Goal: Task Accomplishment & Management: Manage account settings

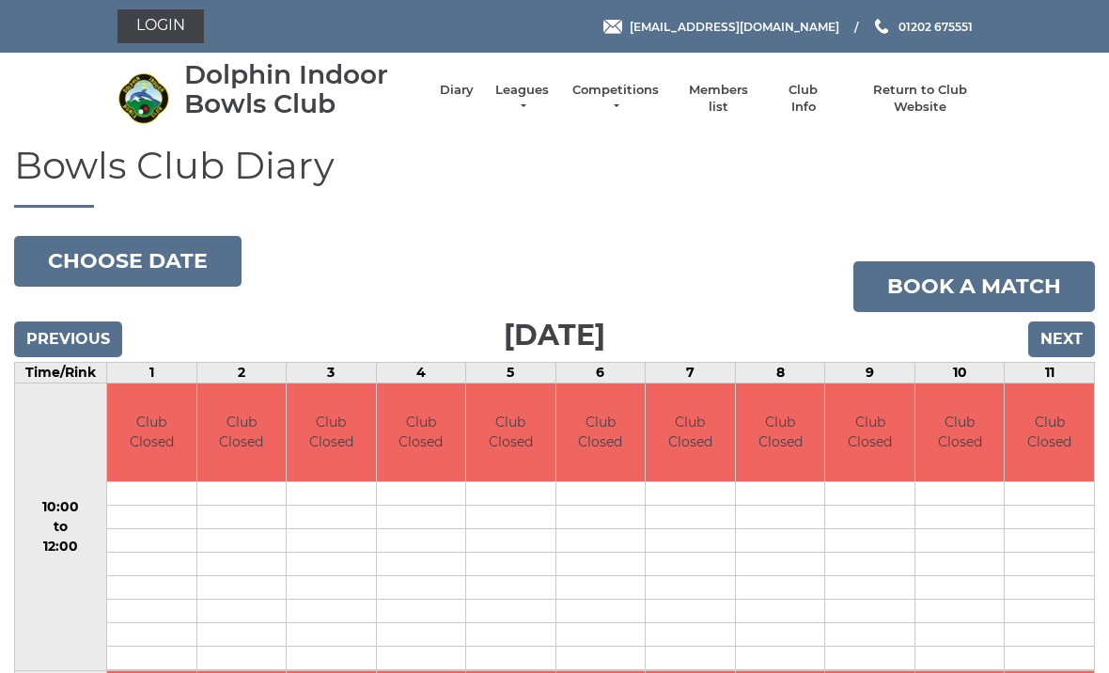
click at [736, 96] on link "Members list" at bounding box center [718, 99] width 78 height 34
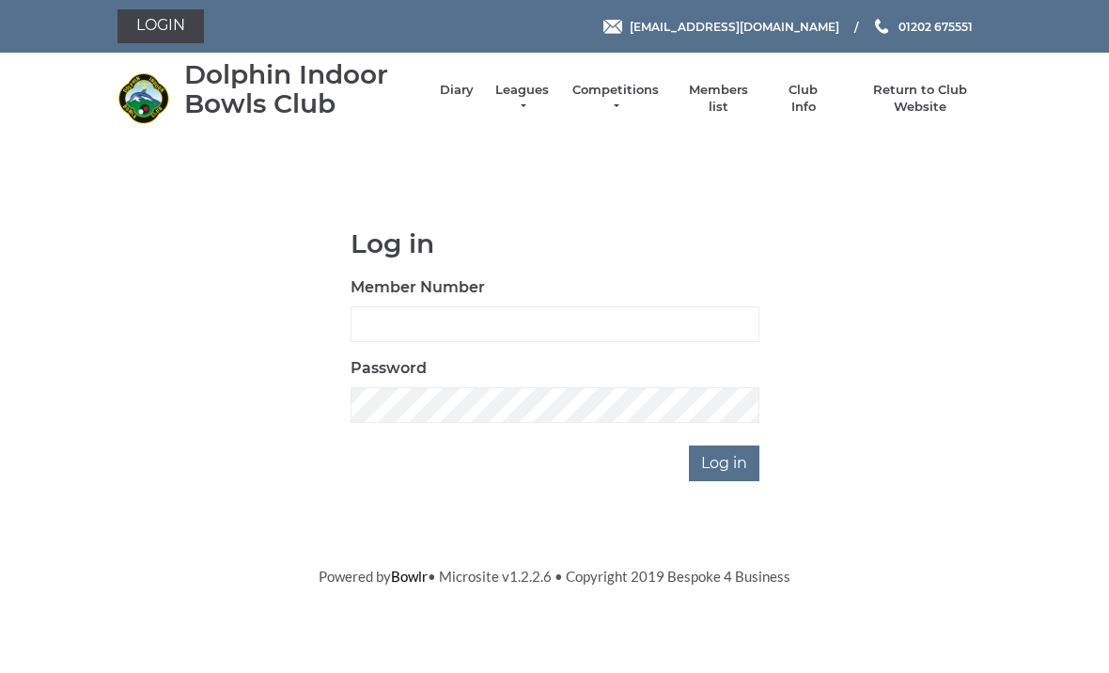
click at [726, 98] on link "Members list" at bounding box center [718, 99] width 78 height 34
click at [453, 276] on label "Member Number" at bounding box center [418, 287] width 134 height 23
click at [453, 307] on input "Member Number" at bounding box center [555, 325] width 409 height 36
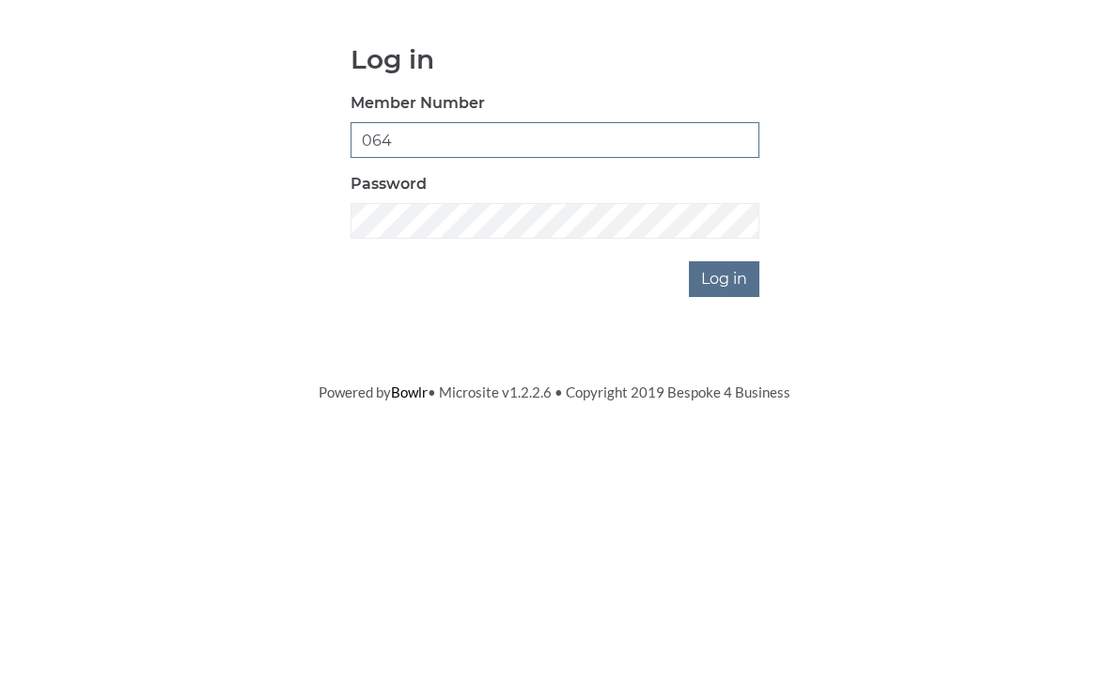
type input "064"
click at [742, 446] on input "Log in" at bounding box center [724, 464] width 71 height 36
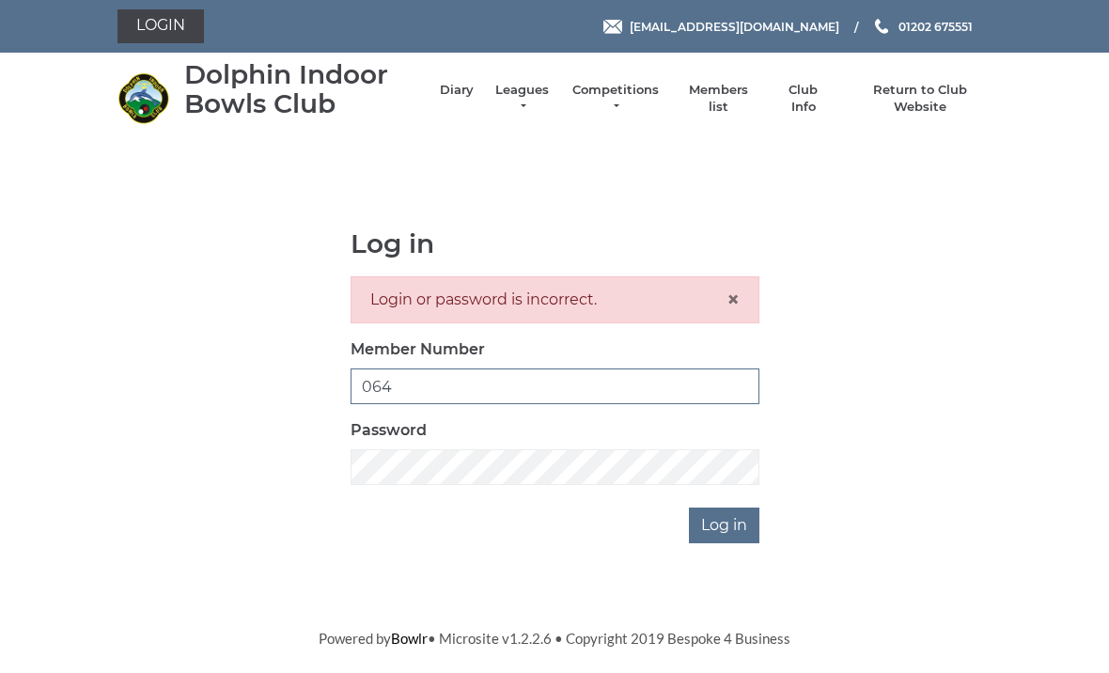
click at [356, 384] on input "064" at bounding box center [555, 387] width 409 height 36
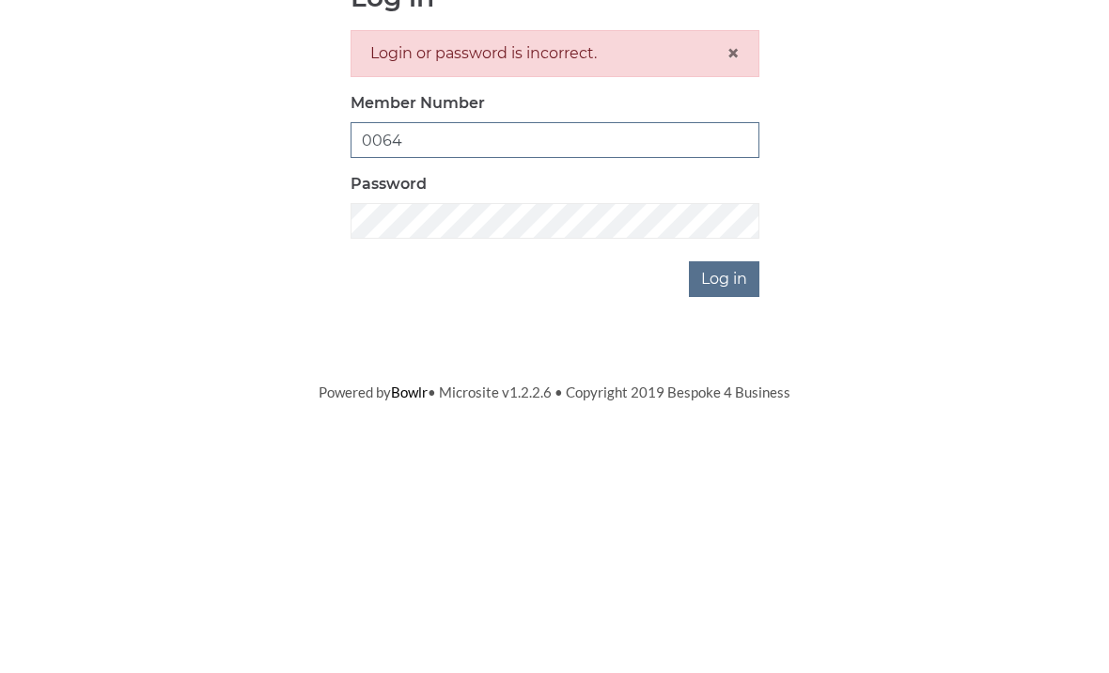
type input "0064"
click at [725, 508] on input "Log in" at bounding box center [724, 526] width 71 height 36
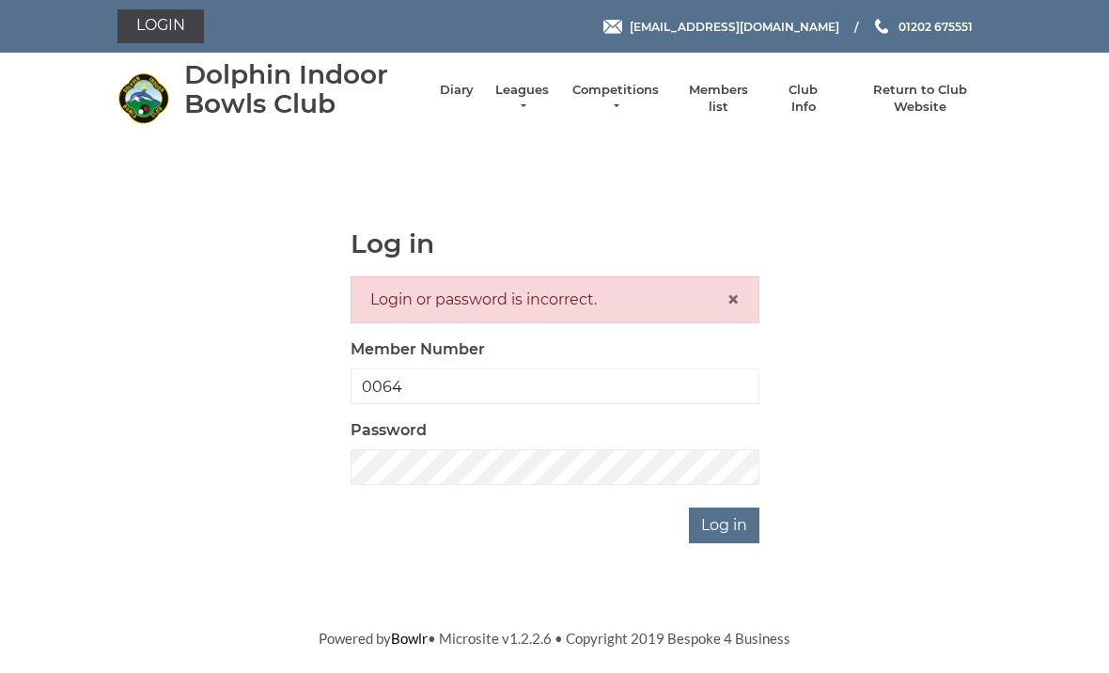
click at [433, 419] on div "Password" at bounding box center [555, 452] width 409 height 66
click at [433, 382] on input "0064" at bounding box center [555, 387] width 409 height 36
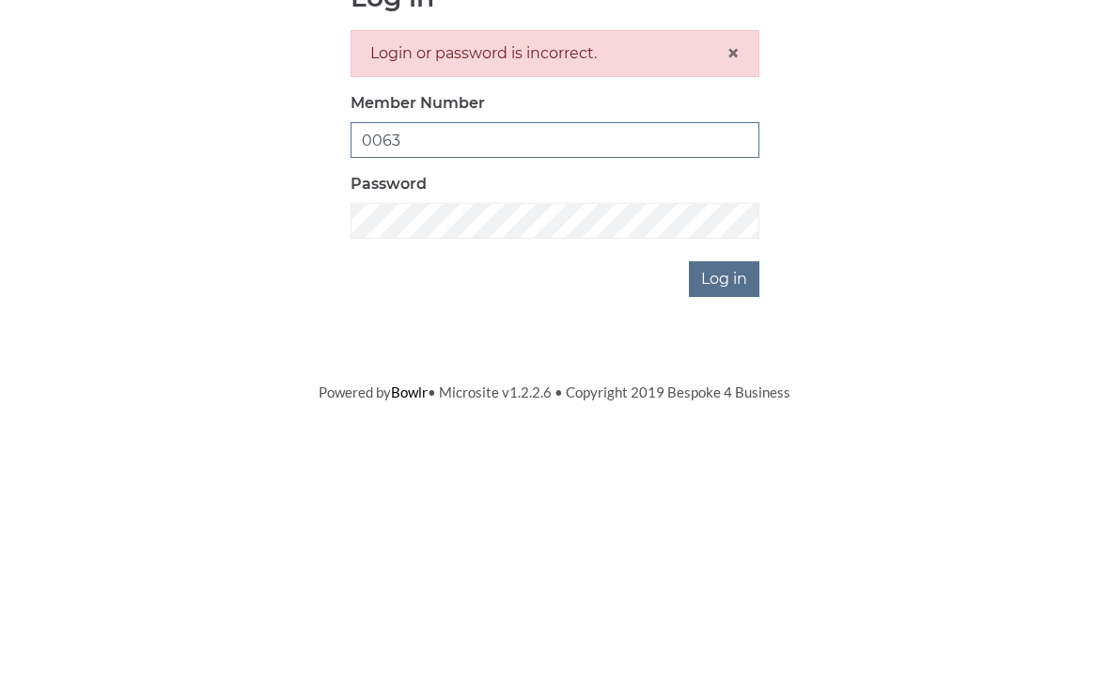
type input "0063"
click at [725, 508] on input "Log in" at bounding box center [724, 526] width 71 height 36
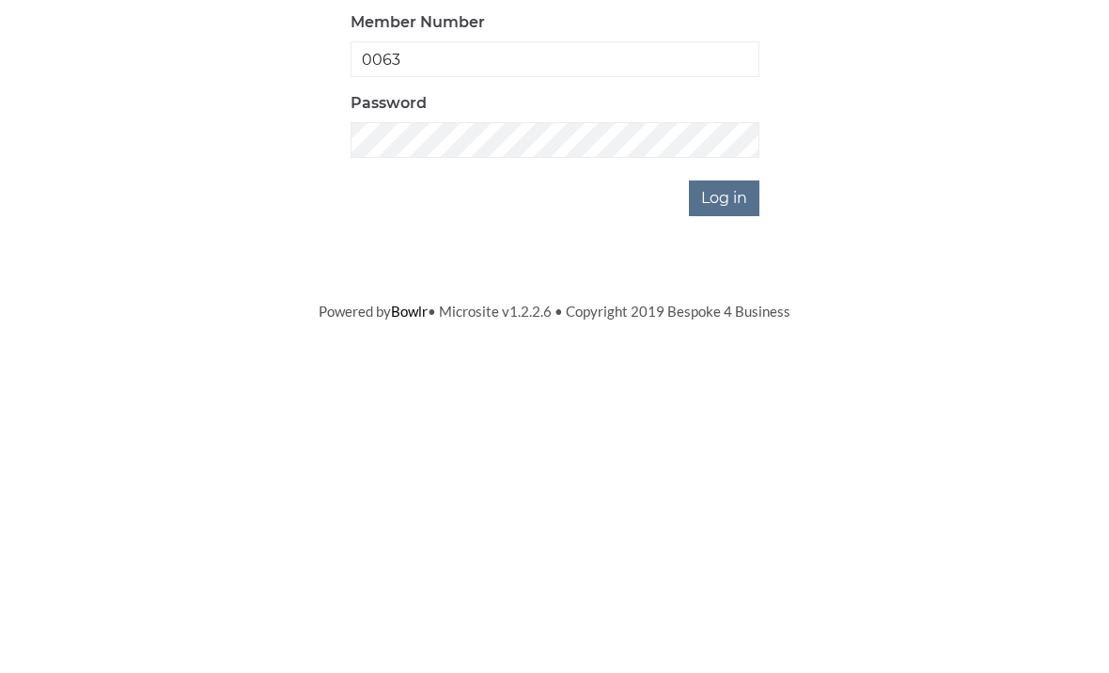
click at [746, 508] on input "Log in" at bounding box center [724, 526] width 71 height 36
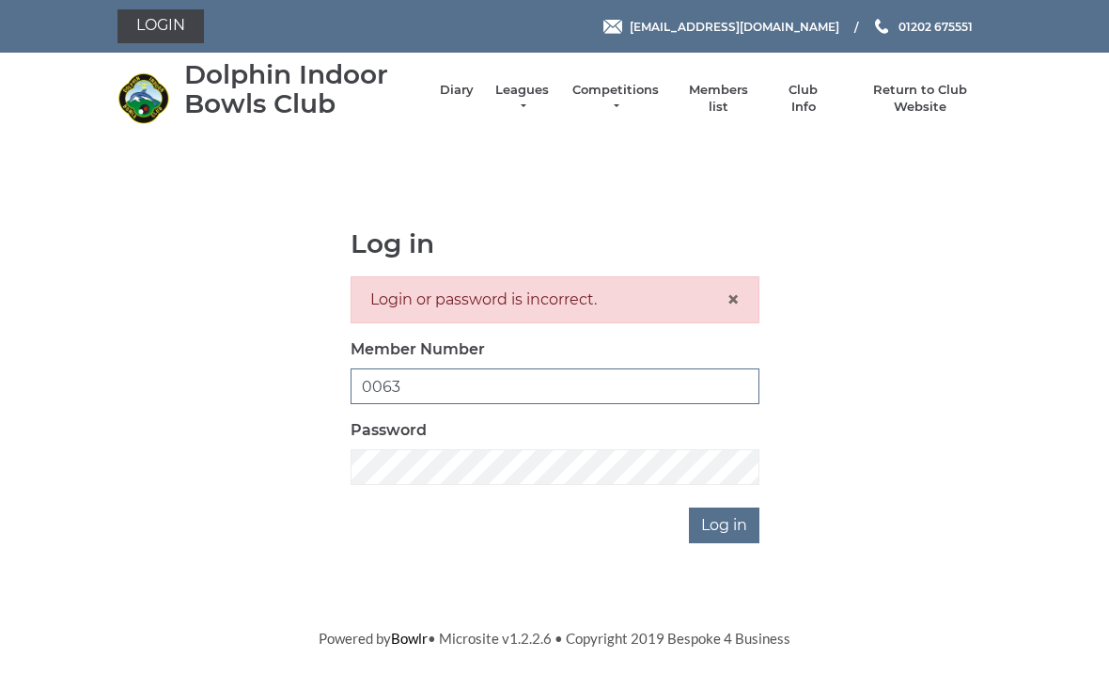
click at [437, 379] on input "0063" at bounding box center [555, 387] width 409 height 36
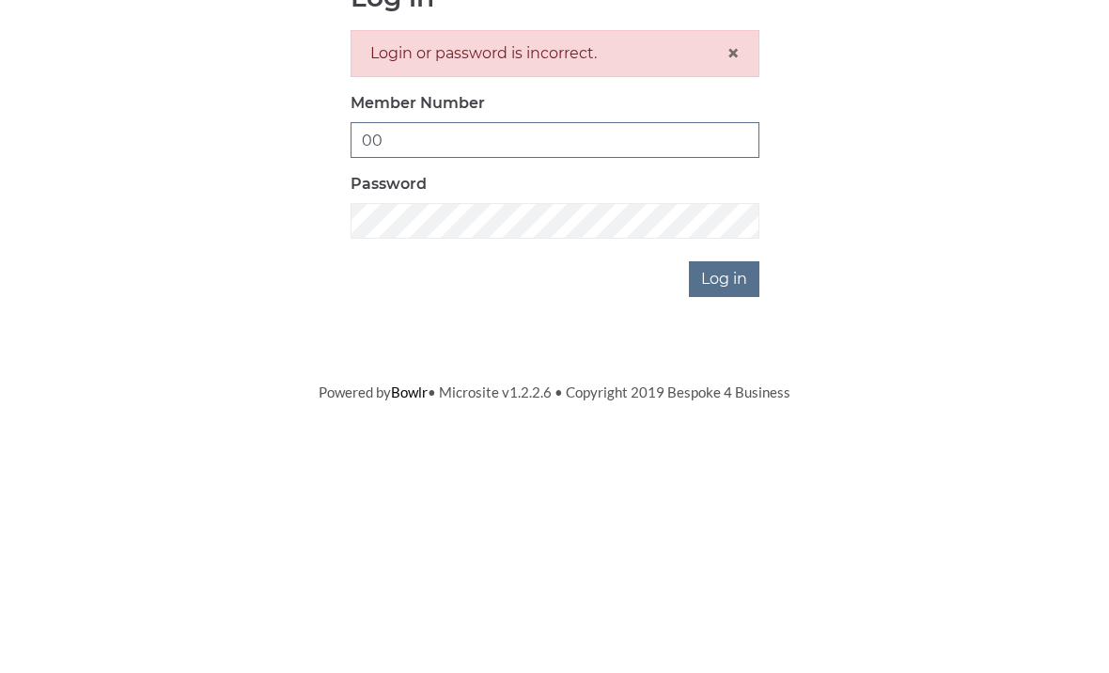
type input "0"
type input "064"
click at [741, 508] on input "Log in" at bounding box center [724, 526] width 71 height 36
